Goal: Task Accomplishment & Management: Use online tool/utility

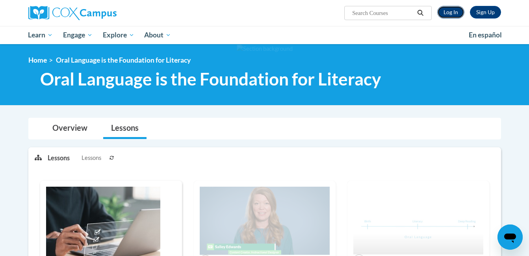
click at [459, 7] on link "Log In" at bounding box center [450, 12] width 27 height 13
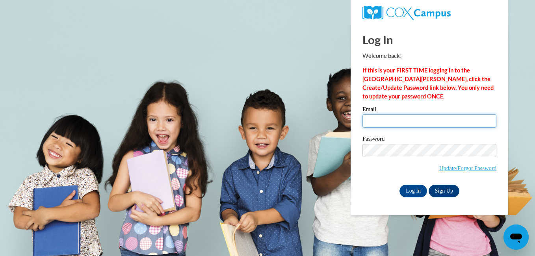
click at [406, 125] on input "Email" at bounding box center [429, 120] width 134 height 13
type input "whitneyh@ymcaatlanta.org"
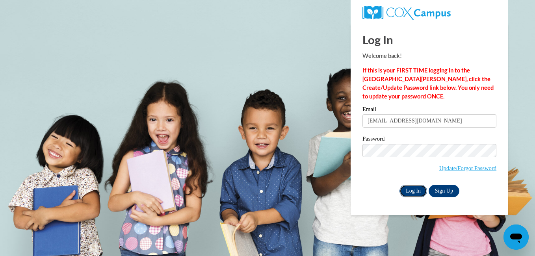
click at [415, 191] on input "Log In" at bounding box center [413, 191] width 28 height 13
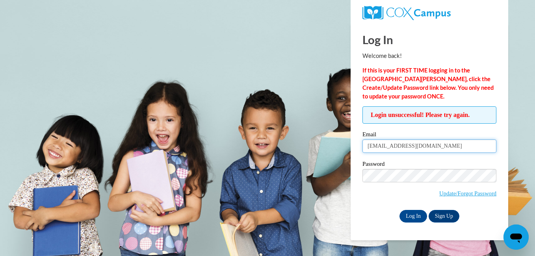
drag, startPoint x: 438, startPoint y: 146, endPoint x: 353, endPoint y: 135, distance: 85.3
click at [353, 135] on div "Log In Welcome back! If this is your FIRST TIME logging in to the NEW Cox Campu…" at bounding box center [429, 132] width 169 height 217
type input "hollis.whit85@gmail.com"
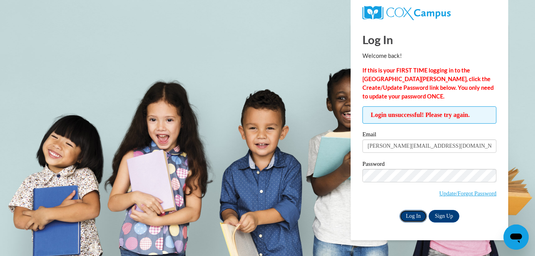
click at [413, 219] on input "Log In" at bounding box center [413, 216] width 28 height 13
click at [412, 217] on input "Log In" at bounding box center [413, 216] width 28 height 13
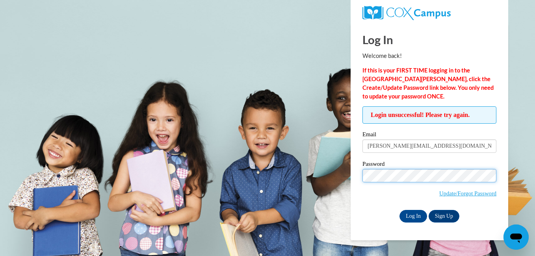
click at [399, 210] on input "Log In" at bounding box center [413, 216] width 28 height 13
click at [419, 222] on div "Log In Welcome back! If this is your FIRST TIME logging in to the NEW Cox Campu…" at bounding box center [429, 132] width 169 height 217
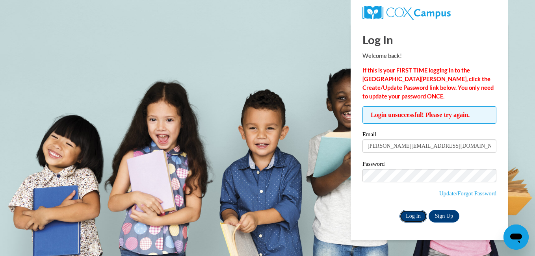
click at [417, 215] on input "Log In" at bounding box center [413, 216] width 28 height 13
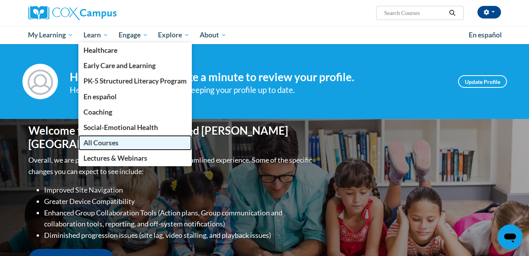
click at [120, 143] on link "All Courses" at bounding box center [134, 142] width 113 height 15
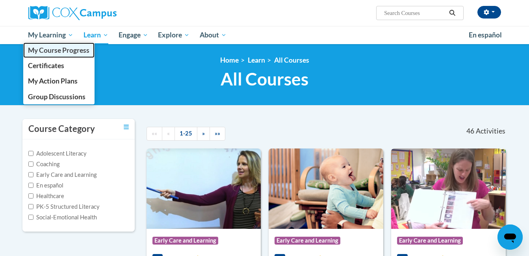
click at [60, 53] on span "My Course Progress" at bounding box center [58, 50] width 61 height 8
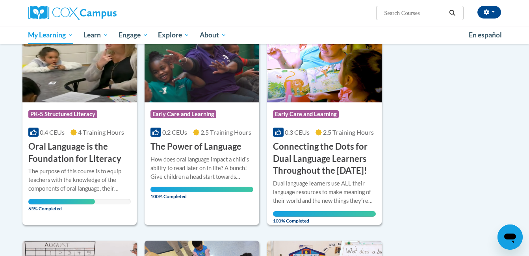
scroll to position [181, 0]
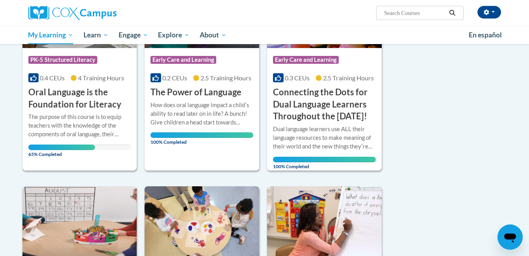
click at [97, 108] on h3 "Oral Language is the Foundation for Literacy" at bounding box center [79, 98] width 103 height 24
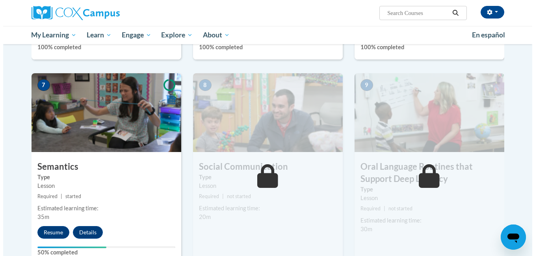
scroll to position [571, 0]
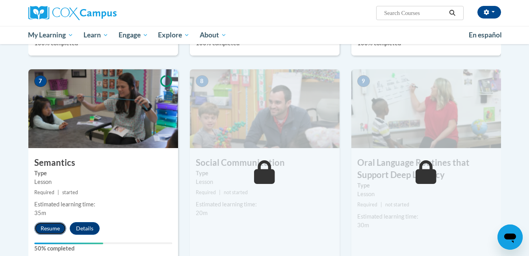
click at [52, 226] on button "Resume" at bounding box center [50, 228] width 32 height 13
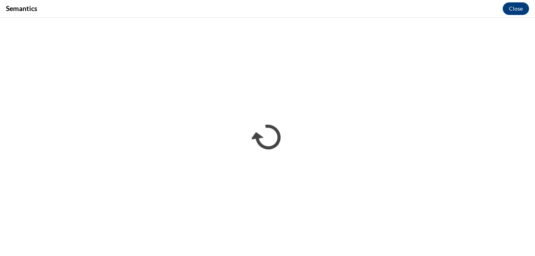
scroll to position [0, 0]
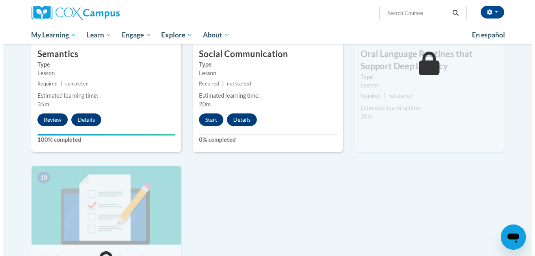
scroll to position [668, 0]
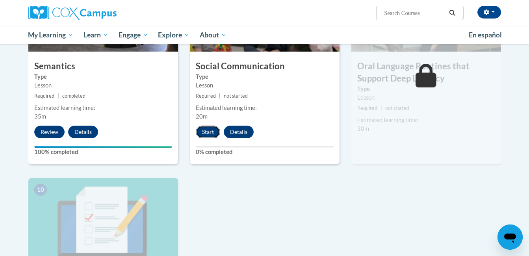
click at [211, 126] on button "Start" at bounding box center [208, 132] width 24 height 13
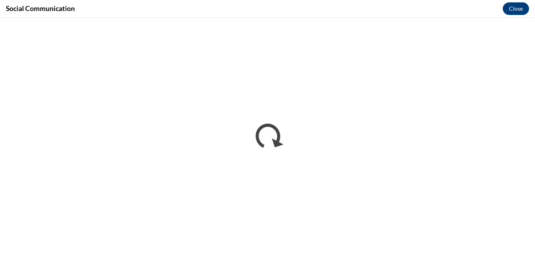
scroll to position [0, 0]
